Goal: Transaction & Acquisition: Purchase product/service

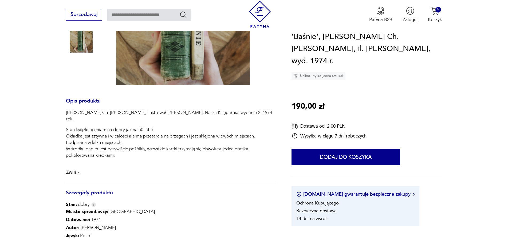
scroll to position [109, 0]
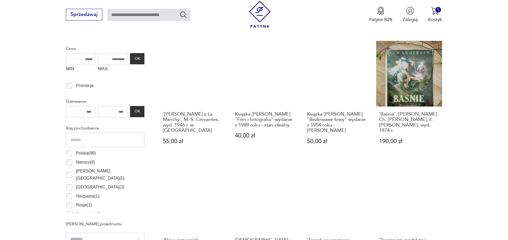
scroll to position [300, 0]
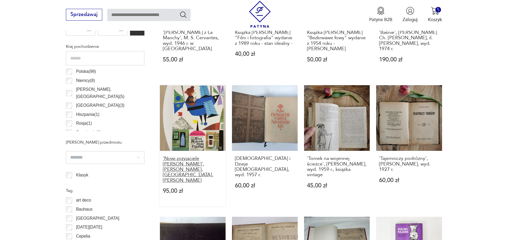
click at [186, 157] on h3 "'Nowi przyjaciele [PERSON_NAME]', [PERSON_NAME], [GEOGRAPHIC_DATA]. [PERSON_NAM…" at bounding box center [193, 169] width 60 height 27
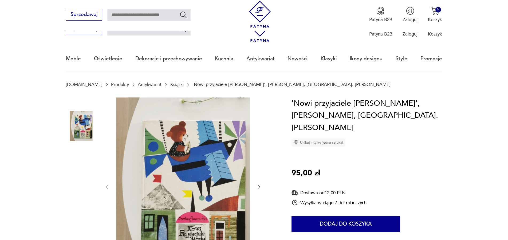
scroll to position [55, 0]
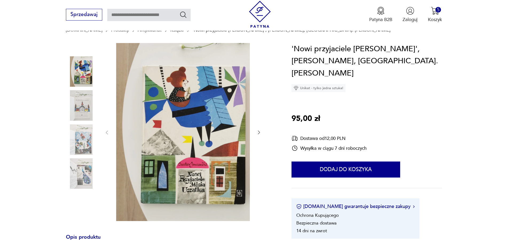
click at [258, 132] on icon "button" at bounding box center [259, 132] width 5 height 5
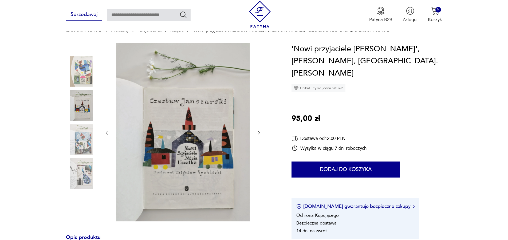
click at [258, 132] on icon "button" at bounding box center [259, 132] width 5 height 5
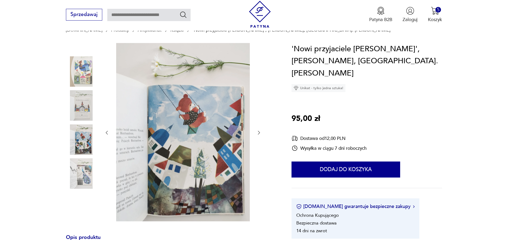
click at [258, 132] on icon "button" at bounding box center [259, 132] width 5 height 5
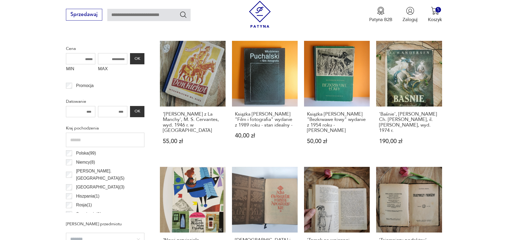
scroll to position [300, 0]
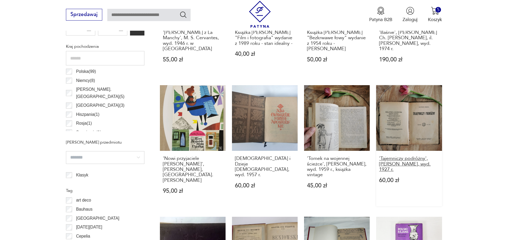
click at [406, 164] on h3 "'Tajemniczy podróżny', [PERSON_NAME], wyd. 1927 r." at bounding box center [409, 164] width 60 height 16
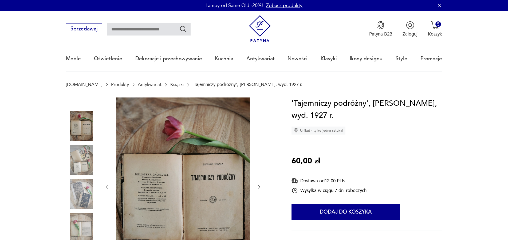
click at [258, 188] on icon "button" at bounding box center [259, 186] width 5 height 5
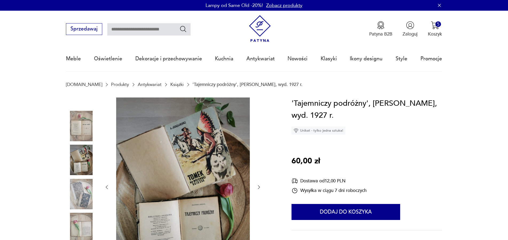
click at [258, 188] on icon "button" at bounding box center [259, 187] width 5 height 5
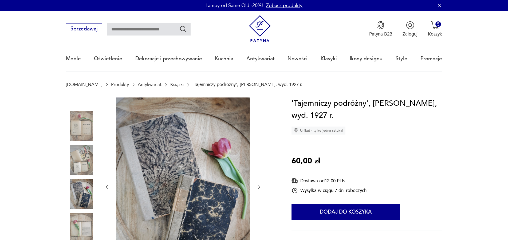
click at [258, 188] on icon "button" at bounding box center [259, 187] width 5 height 5
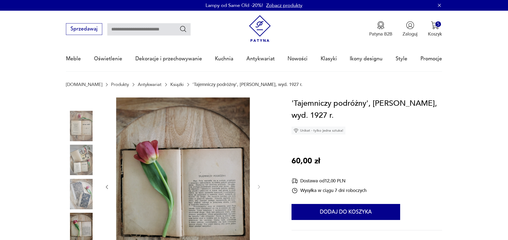
scroll to position [27, 0]
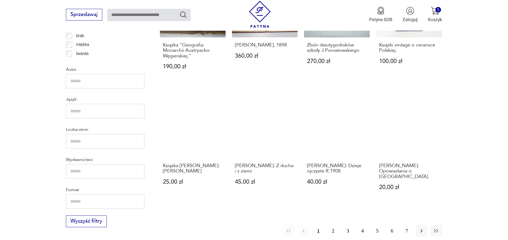
scroll to position [600, 0]
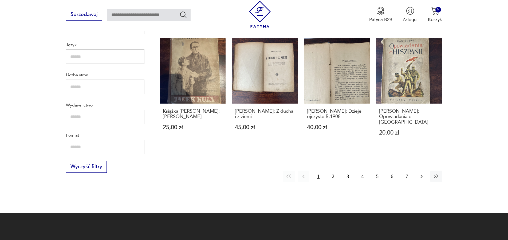
click at [422, 175] on icon "button" at bounding box center [422, 176] width 2 height 3
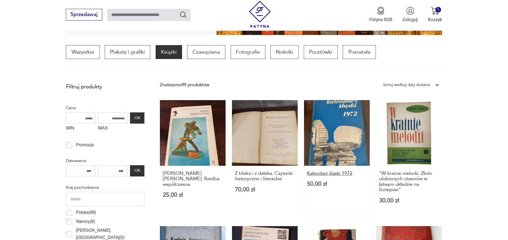
click at [332, 173] on h3 "Kalendarz śląski 1972" at bounding box center [337, 173] width 60 height 5
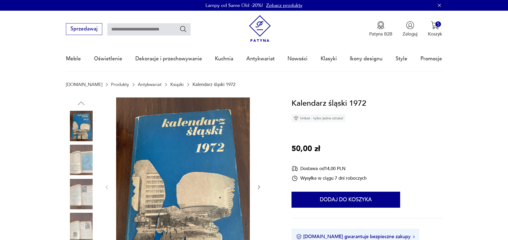
click at [259, 187] on icon "button" at bounding box center [259, 187] width 5 height 5
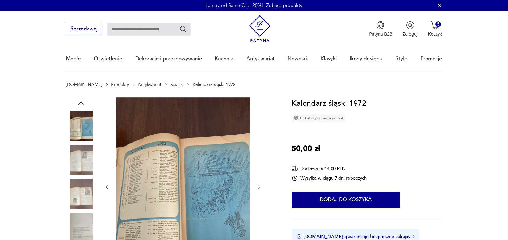
click at [258, 186] on icon "button" at bounding box center [259, 187] width 5 height 5
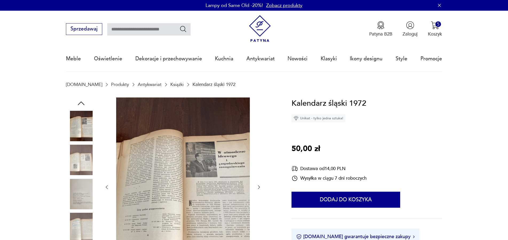
click at [258, 186] on icon "button" at bounding box center [259, 187] width 5 height 5
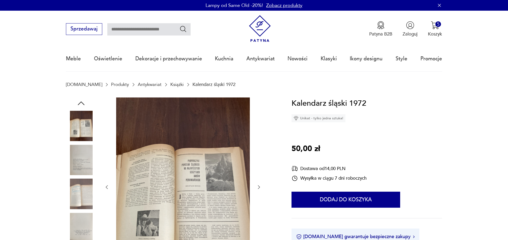
click at [258, 186] on icon "button" at bounding box center [259, 187] width 5 height 5
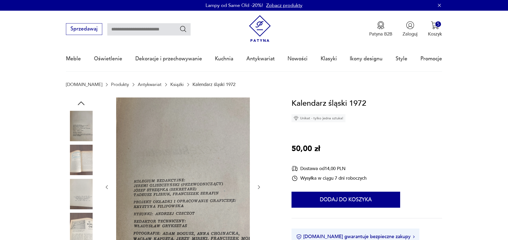
click at [259, 188] on icon "button" at bounding box center [259, 187] width 5 height 5
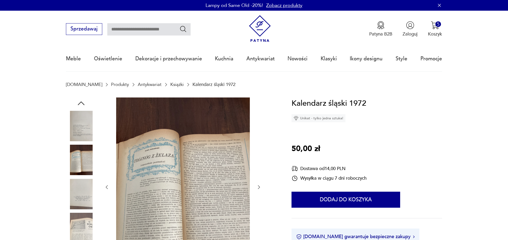
click at [259, 188] on icon "button" at bounding box center [259, 187] width 5 height 5
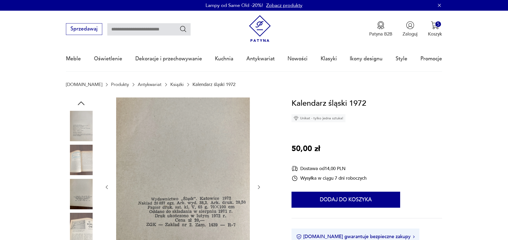
click at [259, 188] on icon "button" at bounding box center [259, 187] width 5 height 5
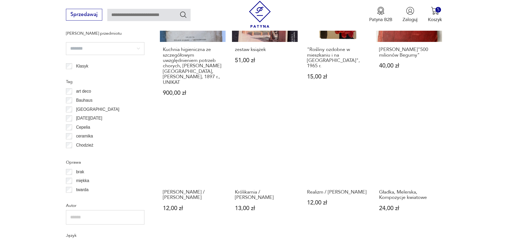
scroll to position [327, 0]
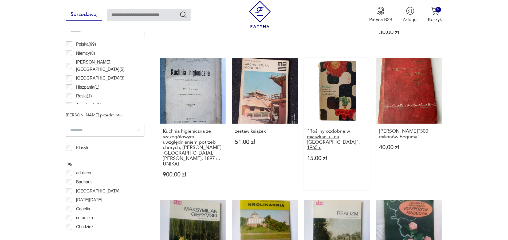
click at [334, 132] on h3 ""Rośliny ozdobne w mieszkaniu i na [GEOGRAPHIC_DATA]", 1965 r." at bounding box center [337, 140] width 60 height 22
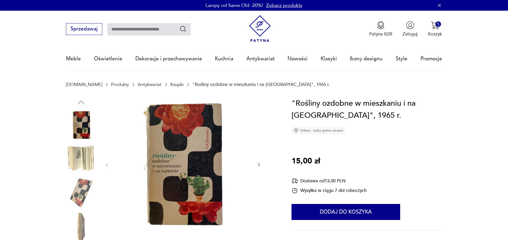
click at [258, 167] on icon "button" at bounding box center [259, 165] width 2 height 4
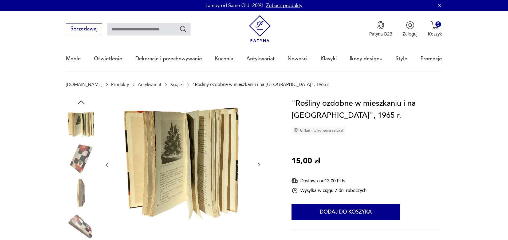
click at [259, 164] on icon "button" at bounding box center [259, 165] width 2 height 4
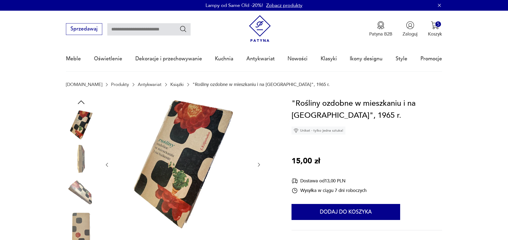
click at [259, 164] on icon "button" at bounding box center [259, 165] width 2 height 4
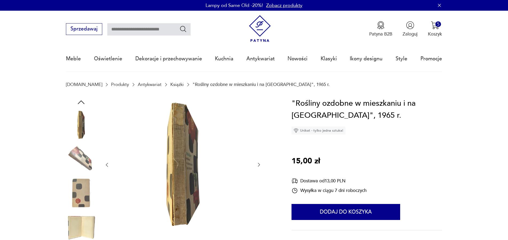
click at [259, 164] on icon "button" at bounding box center [259, 165] width 2 height 4
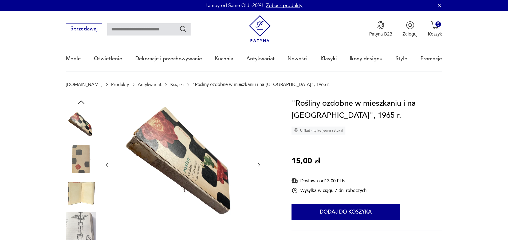
click at [259, 164] on icon "button" at bounding box center [259, 165] width 2 height 4
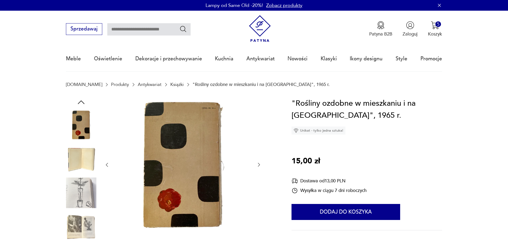
click at [259, 164] on icon "button" at bounding box center [259, 165] width 2 height 4
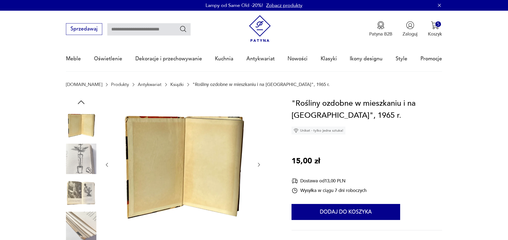
click at [259, 164] on icon "button" at bounding box center [259, 165] width 2 height 4
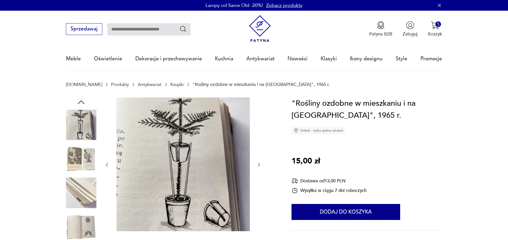
click at [259, 164] on icon "button" at bounding box center [259, 165] width 2 height 4
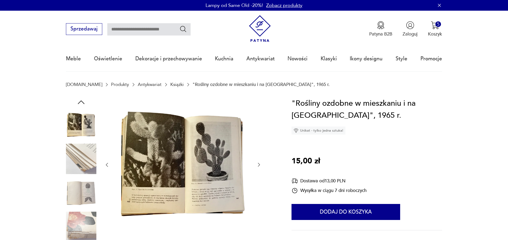
click at [259, 164] on icon "button" at bounding box center [259, 165] width 2 height 4
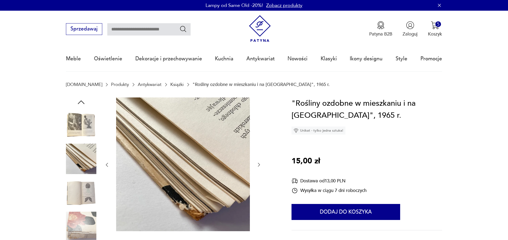
click at [259, 164] on icon "button" at bounding box center [259, 165] width 2 height 4
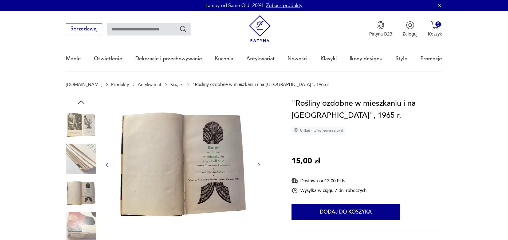
click at [259, 164] on icon "button" at bounding box center [259, 165] width 2 height 4
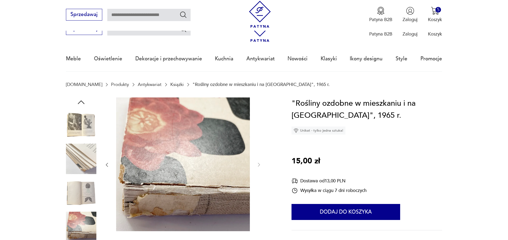
scroll to position [55, 0]
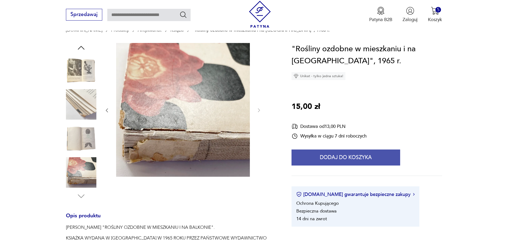
click at [363, 157] on button "Dodaj do koszyka" at bounding box center [346, 158] width 109 height 16
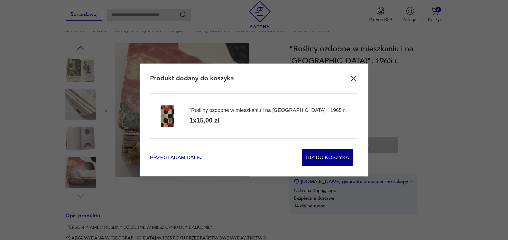
click at [184, 158] on span "Przeglądam dalej" at bounding box center [176, 157] width 53 height 7
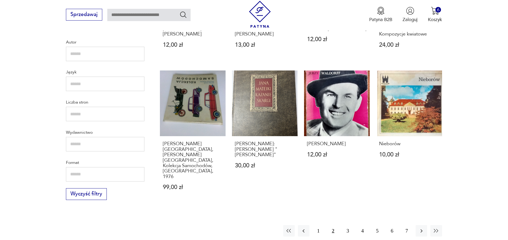
scroll to position [654, 0]
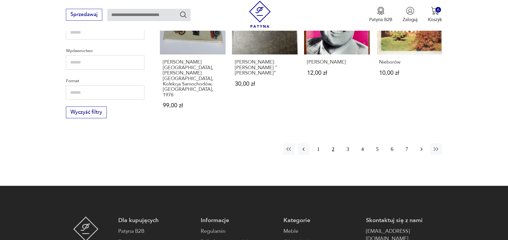
click at [422, 147] on icon "button" at bounding box center [422, 148] width 2 height 3
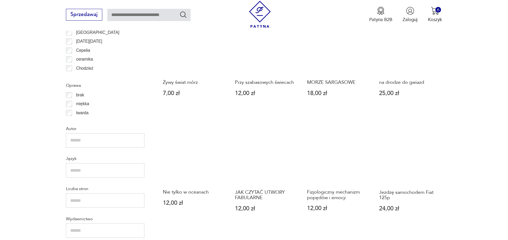
scroll to position [595, 0]
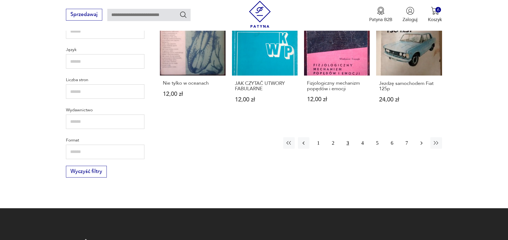
click at [421, 140] on icon "button" at bounding box center [422, 143] width 6 height 6
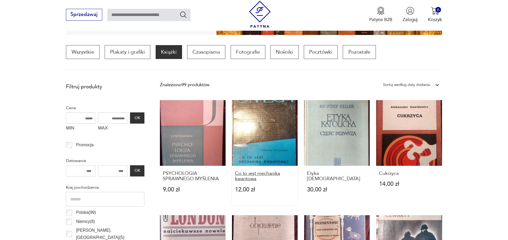
click at [250, 173] on h3 "Co to jest mechanika kwantowa" at bounding box center [265, 176] width 60 height 11
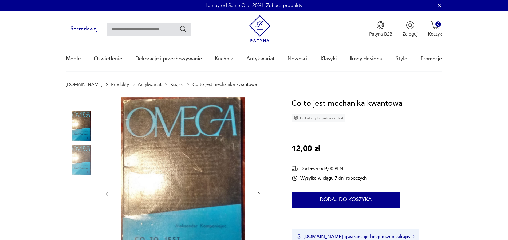
click at [259, 194] on icon "button" at bounding box center [259, 193] width 5 height 5
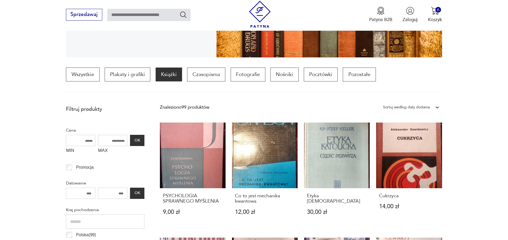
scroll to position [218, 0]
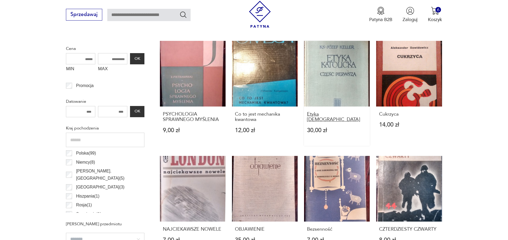
click at [334, 114] on h3 "Etyka [DEMOGRAPHIC_DATA]" at bounding box center [337, 117] width 60 height 11
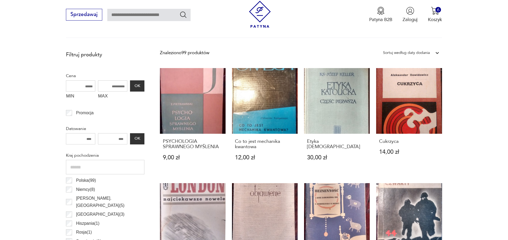
scroll to position [273, 0]
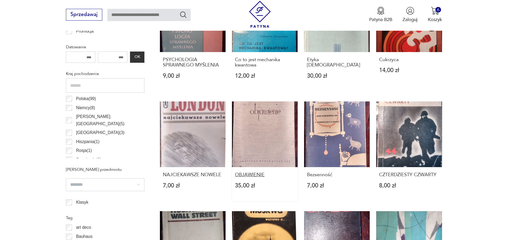
click at [251, 175] on h3 "OBJAWIENIE" at bounding box center [265, 174] width 60 height 5
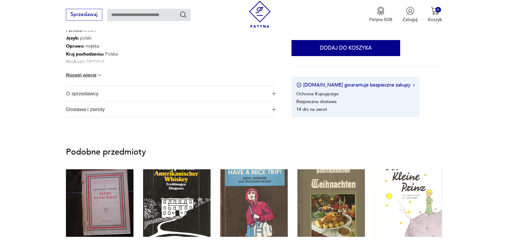
scroll to position [436, 0]
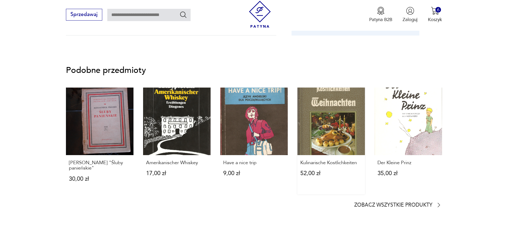
click at [331, 135] on link "Kulinarische Kostlichkeiten 52,00 zł" at bounding box center [332, 141] width 68 height 107
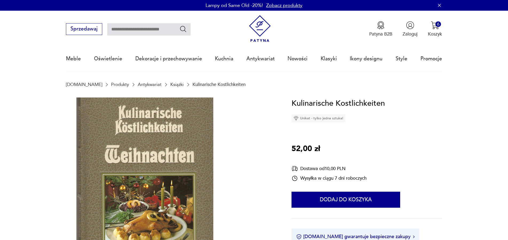
scroll to position [82, 0]
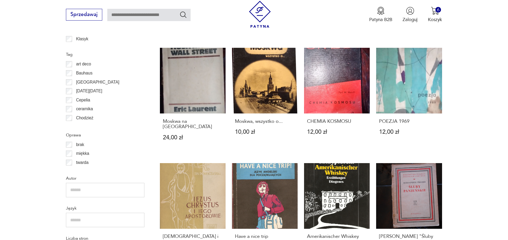
scroll to position [491, 0]
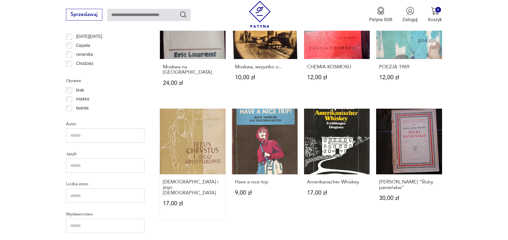
click at [201, 150] on link "[DEMOGRAPHIC_DATA] i jego [DEMOGRAPHIC_DATA] 17,00 zł" at bounding box center [193, 164] width 66 height 111
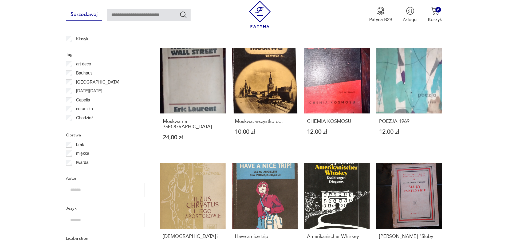
scroll to position [518, 0]
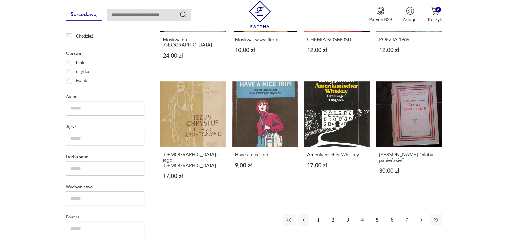
click at [420, 217] on icon "button" at bounding box center [422, 220] width 6 height 6
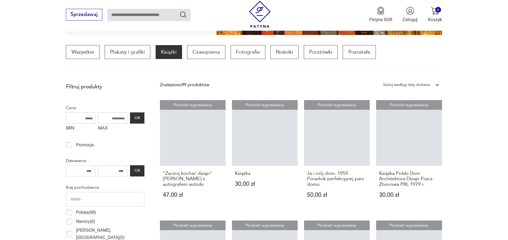
scroll to position [213, 0]
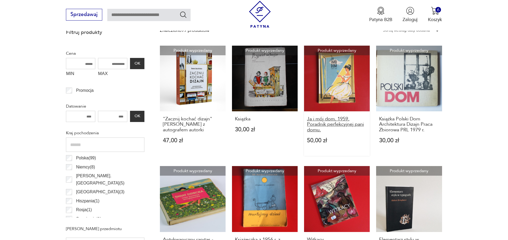
click at [330, 121] on h3 "Ja i mój dom. 1959. Poradnik perfekcyjnej pani domu." at bounding box center [337, 125] width 60 height 16
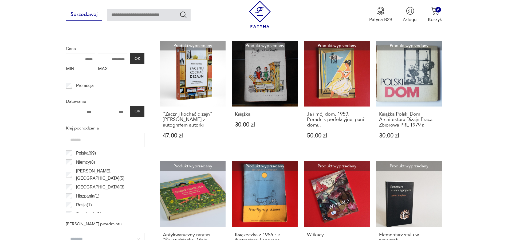
scroll to position [273, 0]
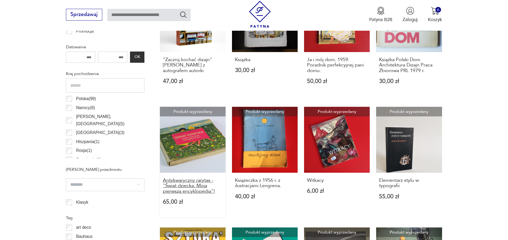
click at [182, 184] on h3 "Antykwaryczny rarytas - "Świat dziecka. Moja pierwsza encyklopedia"!" at bounding box center [193, 186] width 60 height 16
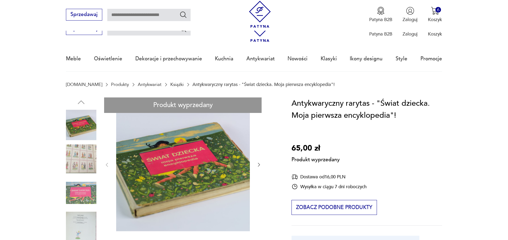
scroll to position [82, 0]
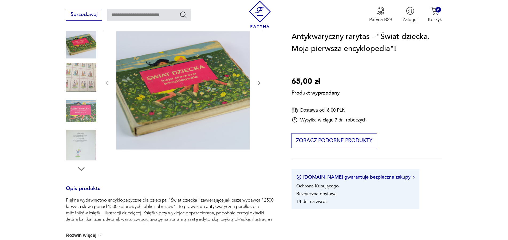
click at [259, 83] on div "Produkt wyprzedany Opis produktu Piękne wydawnictwo encyklopedyczne dla dzieci …" at bounding box center [171, 197] width 210 height 363
click at [78, 115] on div "Produkt wyprzedany Opis produktu Piękne wydawnictwo encyklopedyczne dla dzieci …" at bounding box center [171, 197] width 210 height 363
click at [78, 142] on div "Produkt wyprzedany Opis produktu Piękne wydawnictwo encyklopedyczne dla dzieci …" at bounding box center [171, 197] width 210 height 363
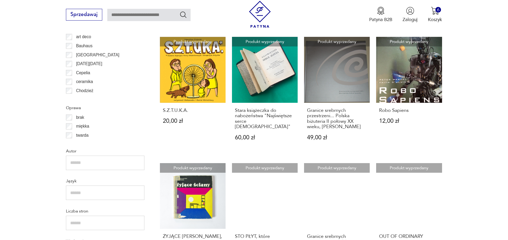
scroll to position [572, 0]
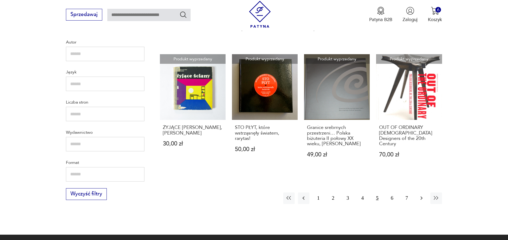
click at [422, 196] on icon "button" at bounding box center [422, 198] width 6 height 6
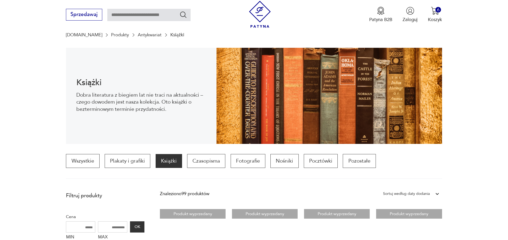
scroll to position [77, 0]
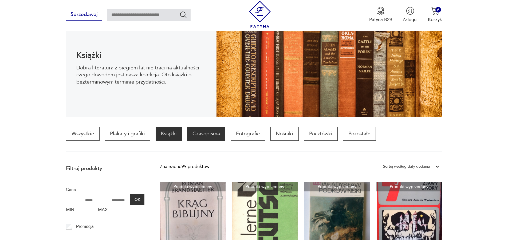
click at [200, 134] on p "Czasopisma" at bounding box center [206, 134] width 38 height 14
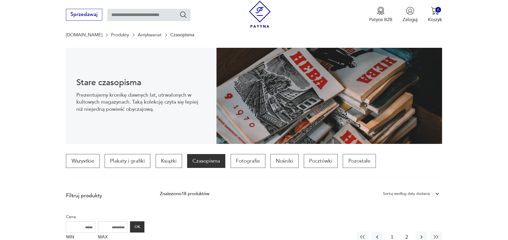
scroll to position [104, 0]
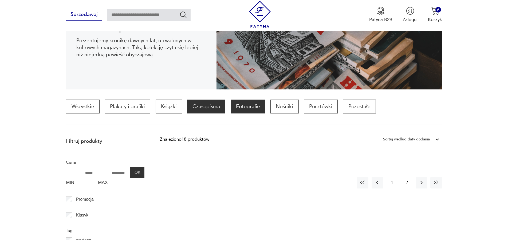
click at [248, 110] on p "Fotografie" at bounding box center [248, 107] width 35 height 14
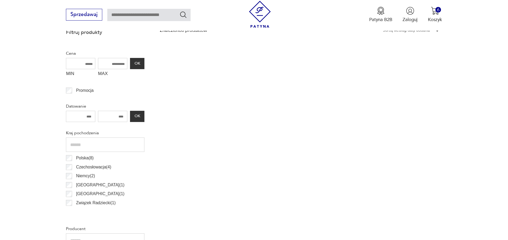
scroll to position [104, 0]
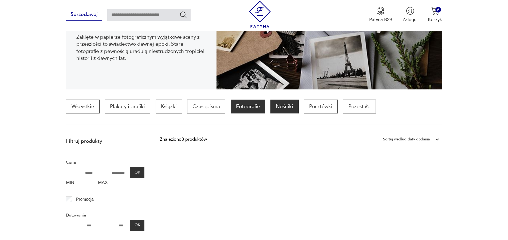
click at [288, 103] on p "Nośniki" at bounding box center [285, 107] width 28 height 14
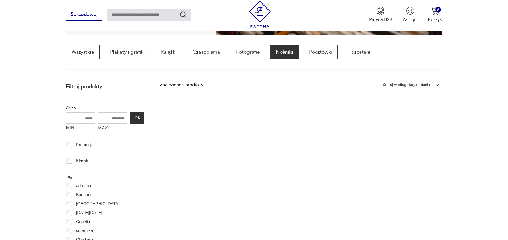
scroll to position [240, 0]
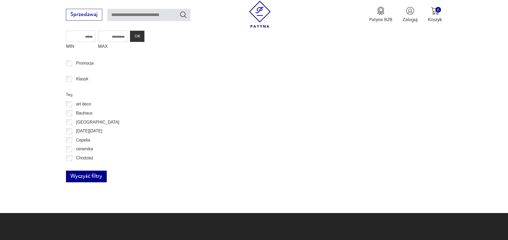
click at [86, 175] on button "Wyczyść filtry" at bounding box center [86, 177] width 41 height 12
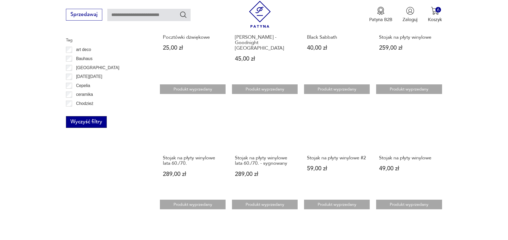
scroll to position [186, 0]
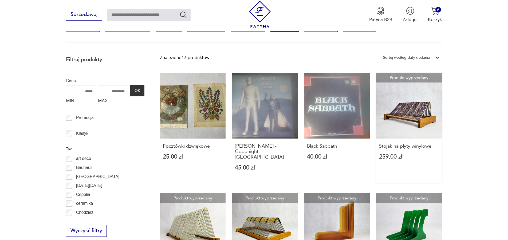
click at [405, 148] on h3 "Stojak na płyty winylowe" at bounding box center [409, 146] width 60 height 5
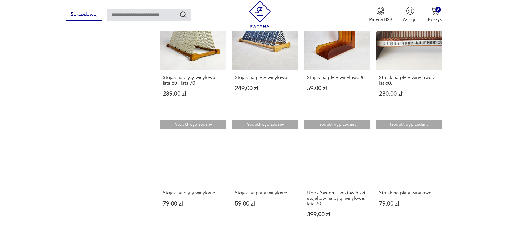
scroll to position [572, 0]
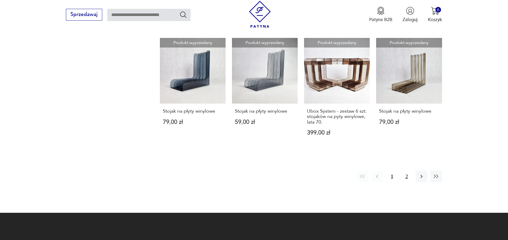
click at [407, 171] on button "2" at bounding box center [406, 176] width 11 height 11
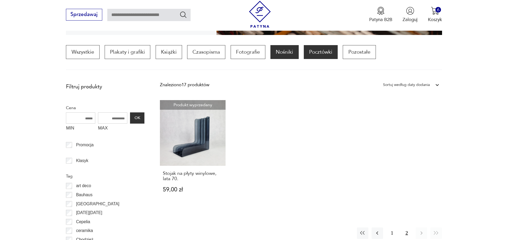
click at [319, 56] on p "Pocztówki" at bounding box center [321, 52] width 34 height 14
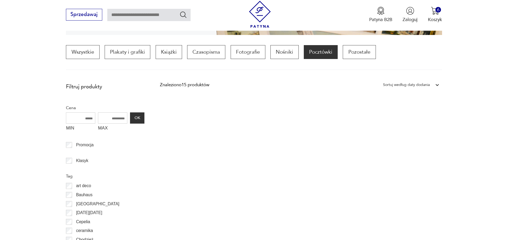
click at [83, 118] on input "MIN" at bounding box center [80, 117] width 29 height 11
drag, startPoint x: 83, startPoint y: 118, endPoint x: 100, endPoint y: 122, distance: 17.5
click at [95, 122] on input "MIN" at bounding box center [80, 117] width 29 height 11
click at [68, 129] on label "MIN" at bounding box center [80, 129] width 29 height 10
click at [68, 124] on input "MIN" at bounding box center [80, 117] width 29 height 11
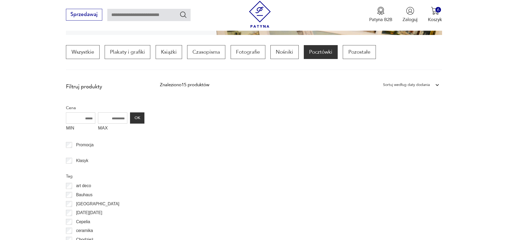
click at [71, 120] on input "MIN" at bounding box center [80, 117] width 29 height 11
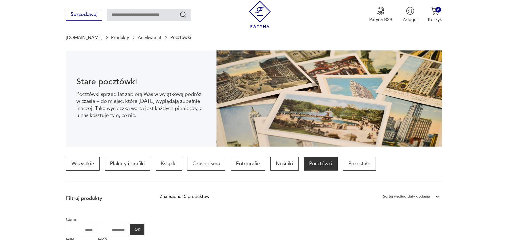
scroll to position [129, 0]
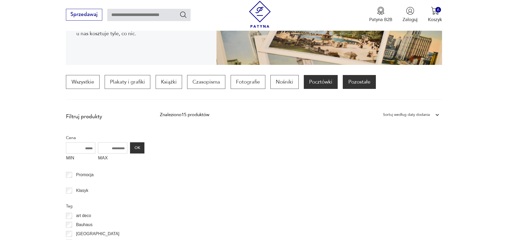
click at [351, 83] on p "Pozostałe" at bounding box center [359, 82] width 33 height 14
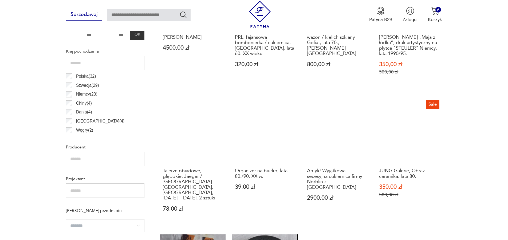
scroll to position [159, 0]
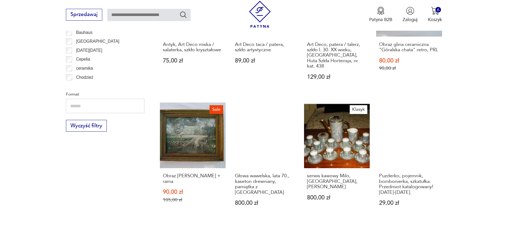
scroll to position [622, 0]
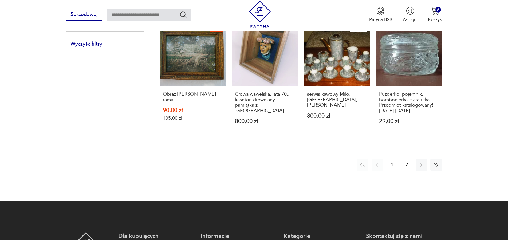
click at [405, 159] on button "2" at bounding box center [406, 164] width 11 height 11
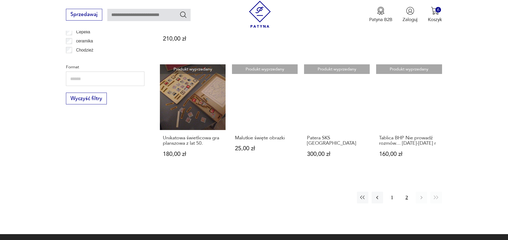
scroll to position [649, 0]
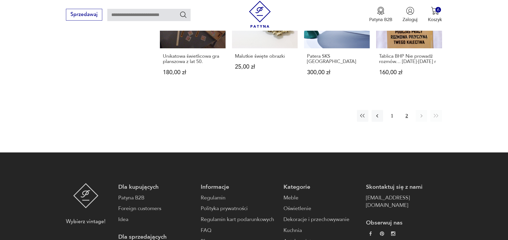
click at [406, 111] on button "2" at bounding box center [406, 115] width 11 height 11
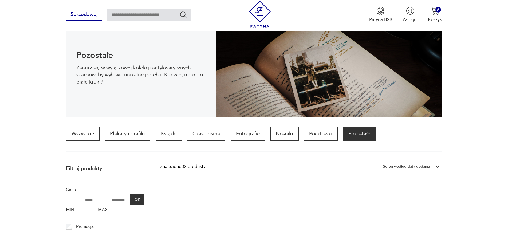
scroll to position [0, 0]
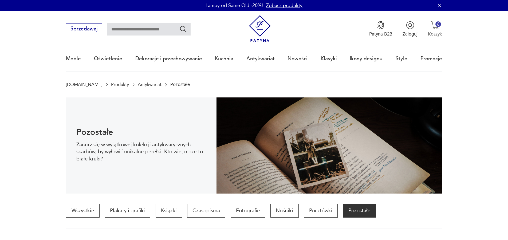
click at [435, 26] on img "button" at bounding box center [435, 25] width 8 height 8
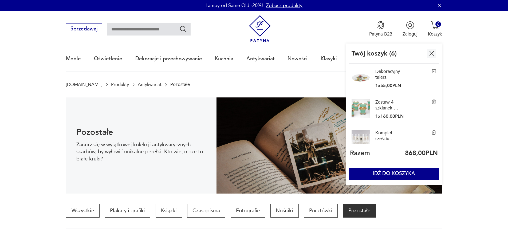
click at [440, 5] on icon "button" at bounding box center [439, 5] width 3 height 3
